Goal: Book appointment/travel/reservation

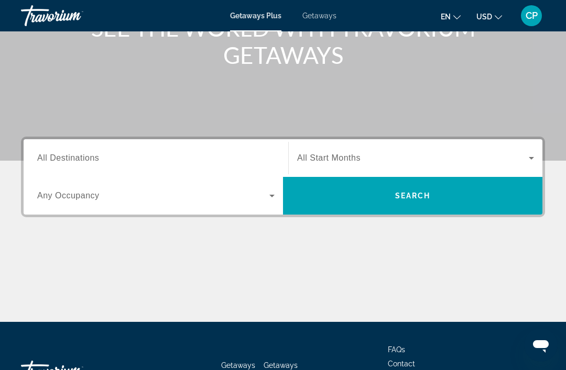
click at [73, 153] on span "All Destinations" at bounding box center [68, 157] width 62 height 9
click at [73, 153] on input "Destination All Destinations" at bounding box center [155, 158] width 237 height 13
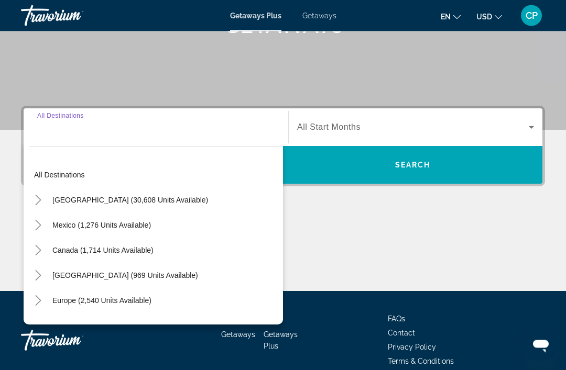
scroll to position [234, 0]
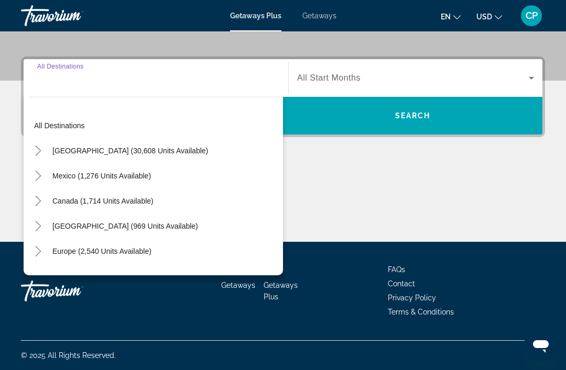
click at [323, 13] on span "Getaways" at bounding box center [319, 16] width 34 height 8
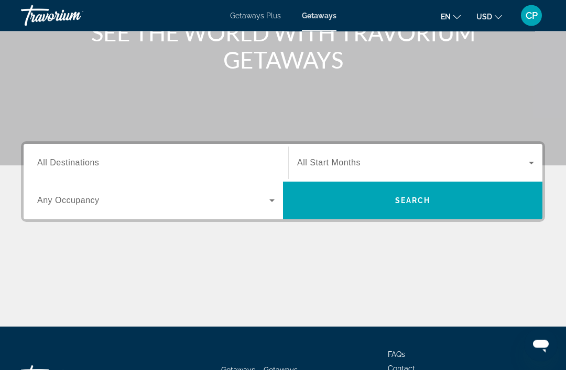
scroll to position [145, 0]
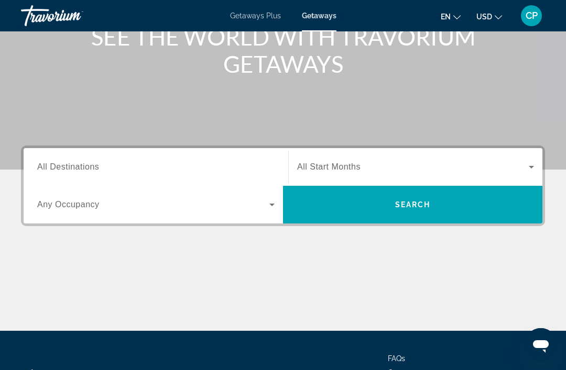
click at [75, 170] on span "All Destinations" at bounding box center [68, 166] width 62 height 9
click at [75, 170] on input "Destination All Destinations" at bounding box center [155, 167] width 237 height 13
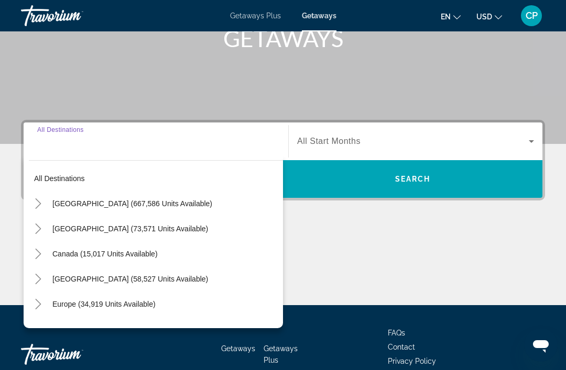
scroll to position [200, 0]
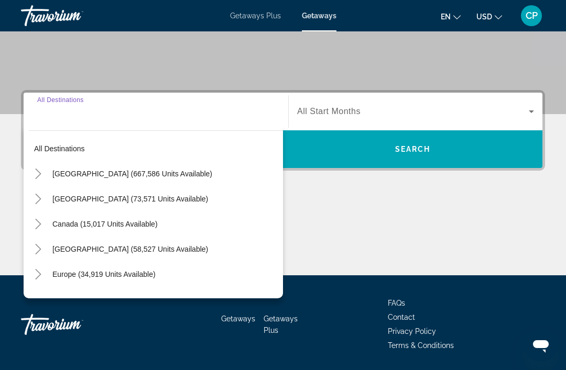
click at [82, 168] on span "Search widget" at bounding box center [165, 173] width 236 height 25
type input "**********"
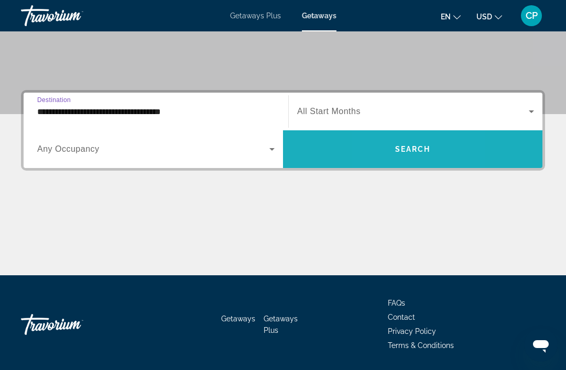
click at [382, 158] on span "Search widget" at bounding box center [412, 149] width 259 height 25
